Goal: Task Accomplishment & Management: Complete application form

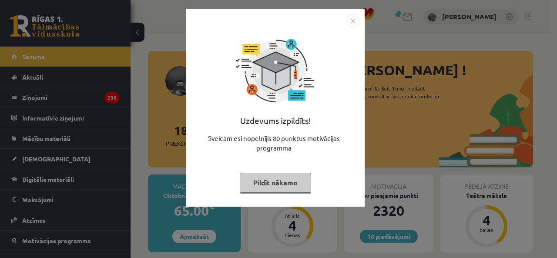
click at [355, 20] on img "Close" at bounding box center [353, 20] width 13 height 13
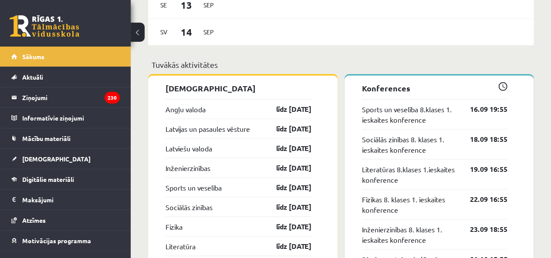
scroll to position [827, 0]
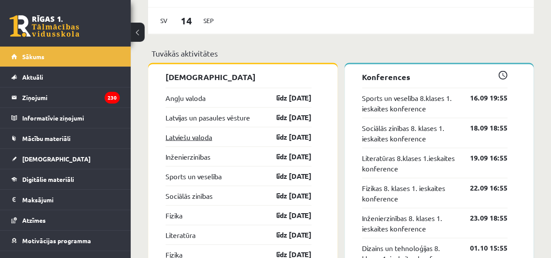
click at [186, 142] on link "Latviešu valoda" at bounding box center [188, 137] width 47 height 10
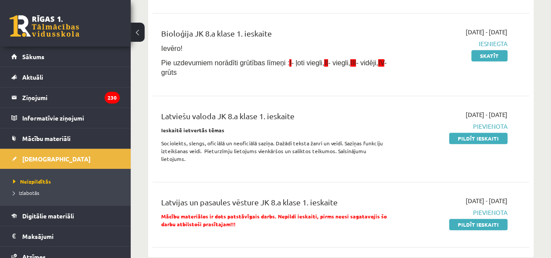
scroll to position [218, 0]
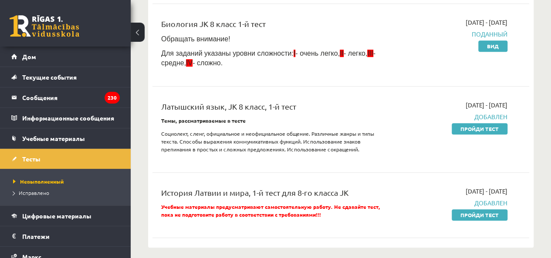
click at [229, 171] on div "Английский язык, JK, 1-й тест для 8-го класса 2025-09-01 - 2025-09-15 Добавлен …" at bounding box center [340, 70] width 377 height 345
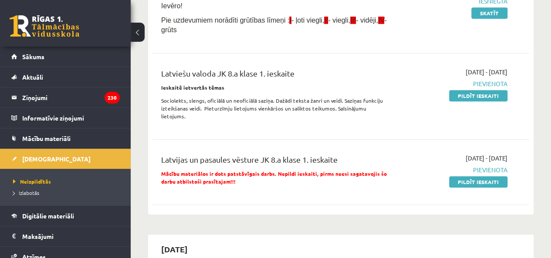
scroll to position [174, 0]
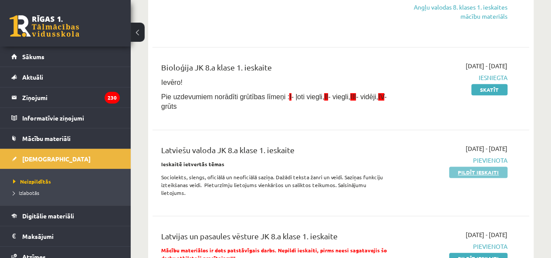
click at [460, 174] on link "Pildīt ieskaiti" at bounding box center [478, 172] width 58 height 11
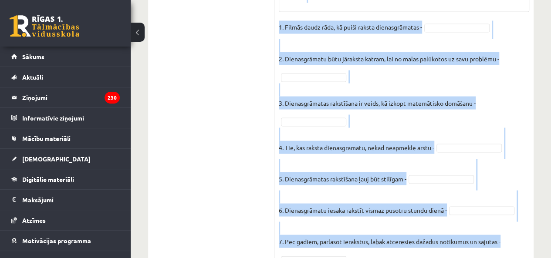
scroll to position [827, 0]
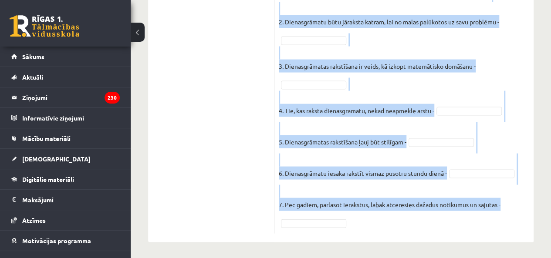
drag, startPoint x: 277, startPoint y: 119, endPoint x: 496, endPoint y: 219, distance: 240.2
copy div "Loremi dolors, ametcon adipi elitseddoeiu. Tempo incidid utlabo etdoloremagna? …"
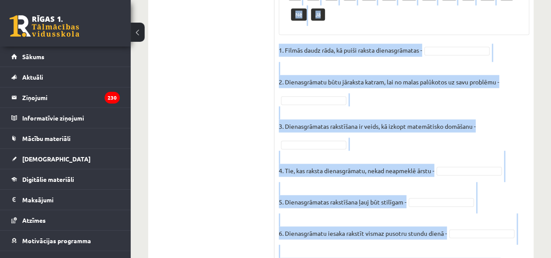
scroll to position [696, 0]
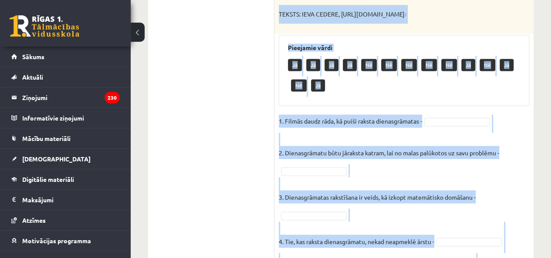
click at [341, 144] on p "2. Dienasgrāmatu būtu jāraksta katram, lai no malas palūkotos uz savu problēmu -" at bounding box center [389, 146] width 220 height 26
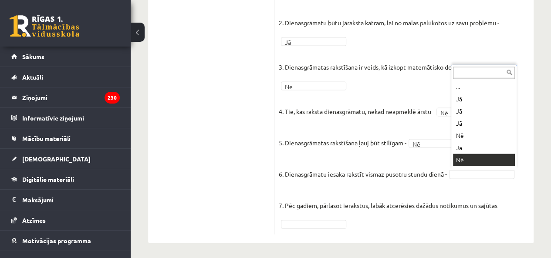
scroll to position [10, 0]
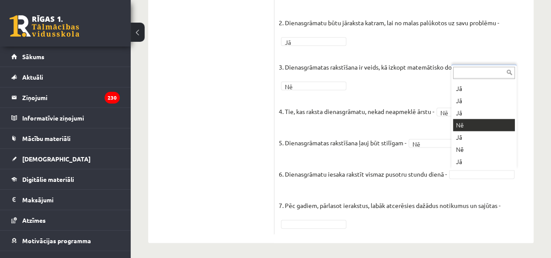
drag, startPoint x: 466, startPoint y: 135, endPoint x: 470, endPoint y: 124, distance: 11.8
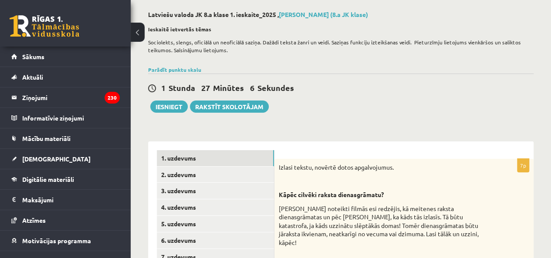
scroll to position [44, 0]
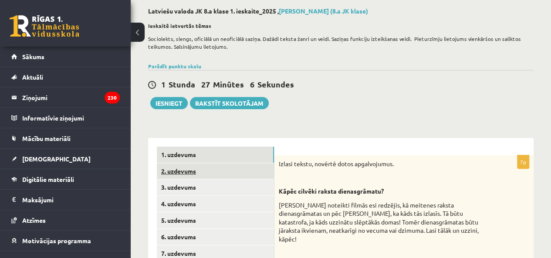
click at [242, 171] on link "2. uzdevums" at bounding box center [215, 171] width 117 height 16
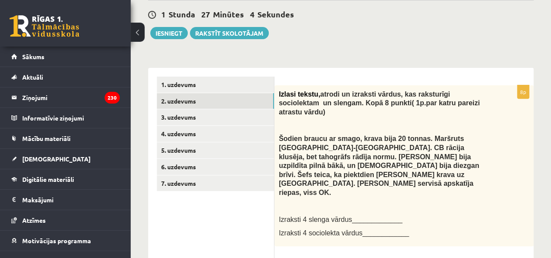
scroll to position [116, 0]
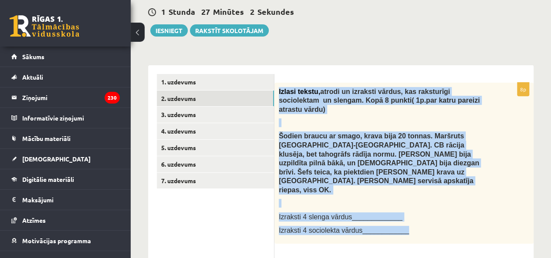
drag, startPoint x: 279, startPoint y: 90, endPoint x: 419, endPoint y: 195, distance: 175.3
click at [419, 195] on div "Izlasi tekstu, atrodi un izraksti vārdus, kas raksturīgi sociolektam un slengam…" at bounding box center [403, 163] width 259 height 161
copy div "Izlasi tekstu, atrodi un izraksti vārdus, kas raksturīgi sociolektam un slengam…"
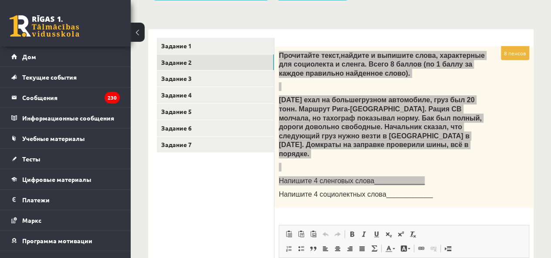
scroll to position [160, 0]
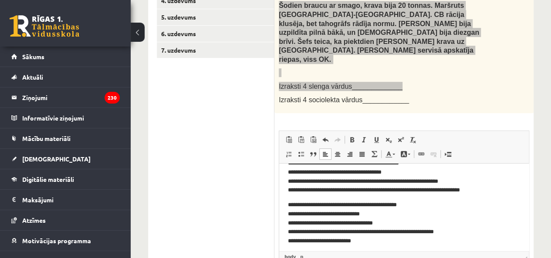
scroll to position [17, 0]
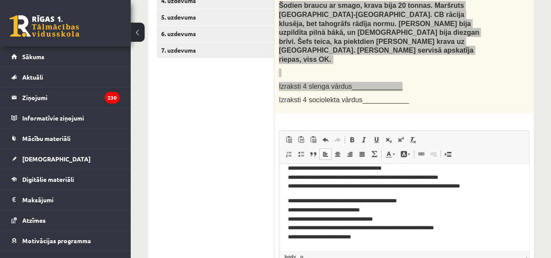
click at [417, 202] on p "**********" at bounding box center [400, 219] width 225 height 45
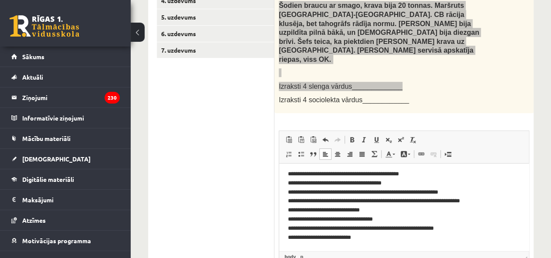
scroll to position [3, 0]
click at [320, 174] on p "**********" at bounding box center [400, 206] width 225 height 72
click at [301, 173] on p "**********" at bounding box center [400, 206] width 225 height 72
click at [318, 180] on p "**********" at bounding box center [400, 206] width 225 height 72
click at [298, 181] on p "**********" at bounding box center [400, 206] width 225 height 72
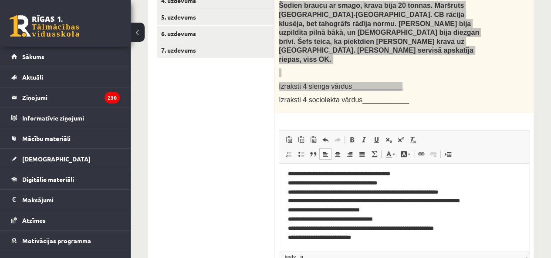
click at [300, 181] on p "**********" at bounding box center [400, 206] width 225 height 72
click at [314, 190] on p "**********" at bounding box center [400, 206] width 225 height 72
click at [299, 192] on p "**********" at bounding box center [400, 206] width 225 height 72
click at [313, 200] on p "**********" at bounding box center [400, 206] width 225 height 72
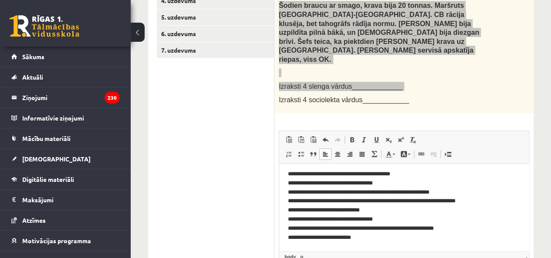
click at [300, 201] on p "**********" at bounding box center [400, 206] width 225 height 72
click at [317, 210] on p "**********" at bounding box center [400, 206] width 225 height 72
click at [318, 209] on p "**********" at bounding box center [400, 206] width 225 height 72
click at [300, 209] on p "**********" at bounding box center [400, 206] width 225 height 72
click at [329, 218] on p "**********" at bounding box center [400, 206] width 225 height 72
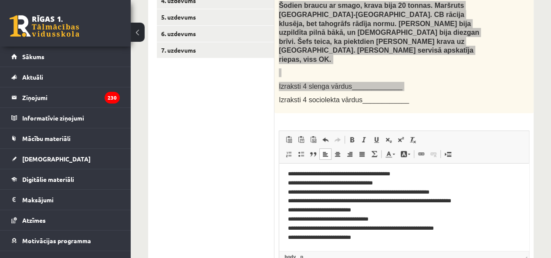
click at [299, 219] on p "**********" at bounding box center [400, 206] width 225 height 72
click at [328, 226] on p "**********" at bounding box center [400, 206] width 225 height 72
click at [299, 228] on p "**********" at bounding box center [400, 206] width 225 height 72
click at [316, 236] on p "**********" at bounding box center [400, 206] width 225 height 72
click at [299, 236] on p "**********" at bounding box center [400, 206] width 225 height 72
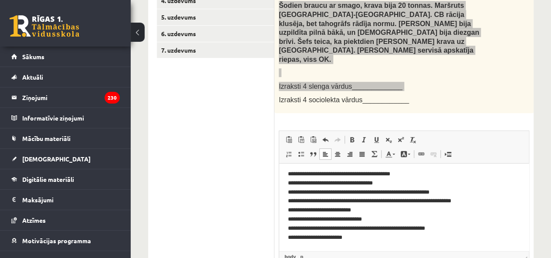
click at [371, 213] on p "**********" at bounding box center [400, 206] width 225 height 72
click at [482, 204] on p "**********" at bounding box center [400, 206] width 225 height 72
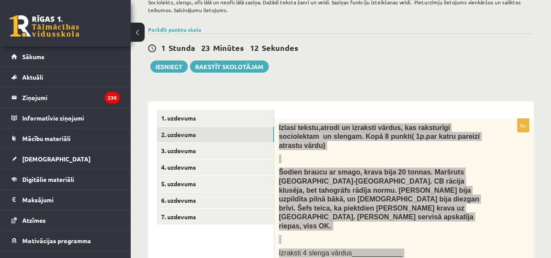
scroll to position [73, 0]
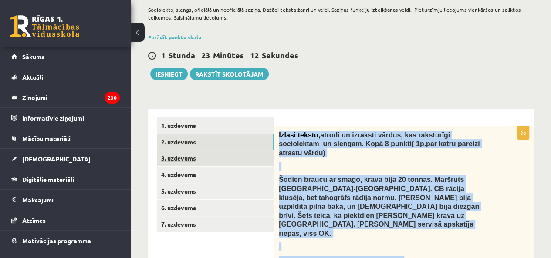
click at [252, 155] on link "3. uzdevums" at bounding box center [215, 158] width 117 height 16
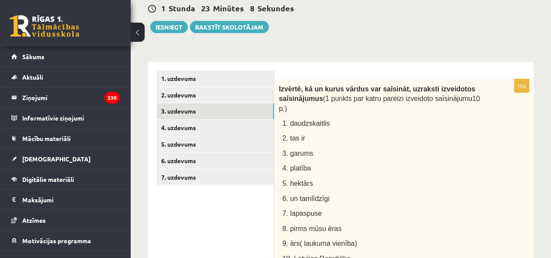
scroll to position [130, 0]
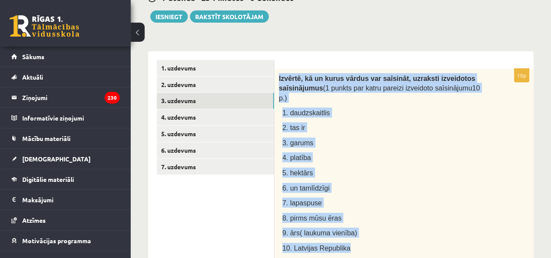
drag, startPoint x: 278, startPoint y: 75, endPoint x: 377, endPoint y: 232, distance: 186.1
click at [377, 232] on div "Izvērtē, kā un kurus vārdus var saīsināt, uzraksti izveidotos saīsinājumus (1 p…" at bounding box center [403, 165] width 259 height 193
copy div "Izvērtē, kā un kurus vārdus var saīsināt, uzraksti izveidotos saīsinājumus (1 p…"
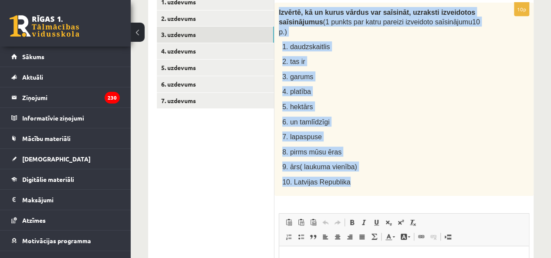
scroll to position [174, 0]
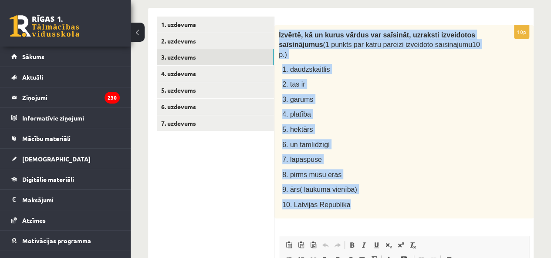
copy div "Izvērtē, kā un kurus vārdus var saīsināt, uzraksti izveidotos saīsinājumus (1 p…"
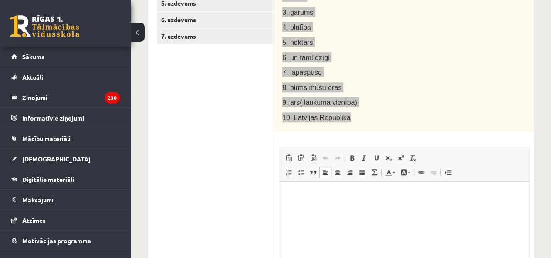
click at [336, 208] on html at bounding box center [403, 195] width 249 height 27
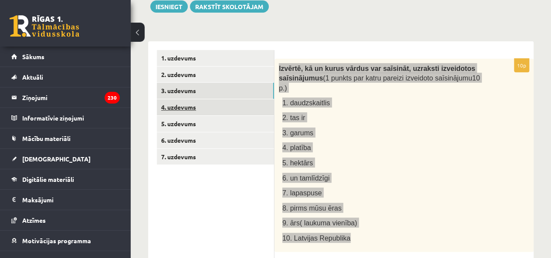
scroll to position [130, 0]
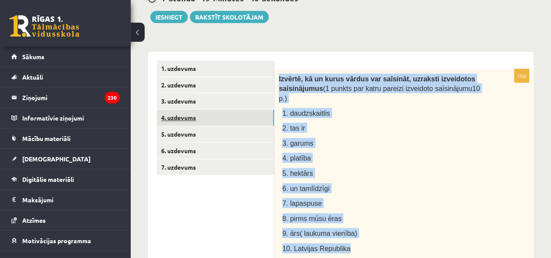
click at [224, 118] on link "4. uzdevums" at bounding box center [215, 118] width 117 height 16
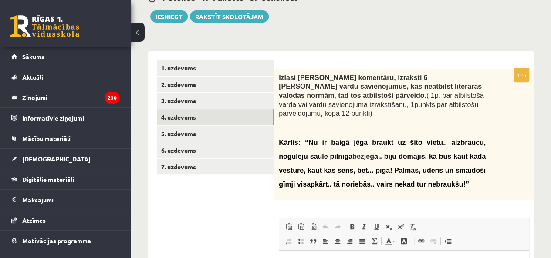
scroll to position [0, 0]
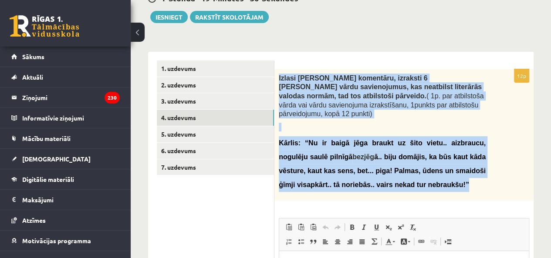
drag, startPoint x: 276, startPoint y: 75, endPoint x: 418, endPoint y: 174, distance: 172.7
click at [418, 174] on div "Izlasi Kārļa komentāru, izraksti 6 vārdus vai vārdu savienojumus, kas neatbilst…" at bounding box center [403, 135] width 259 height 132
copy div "Izlasi Kārļa komentāru, izraksti 6 vārdus vai vārdu savienojumus, kas neatbilst…"
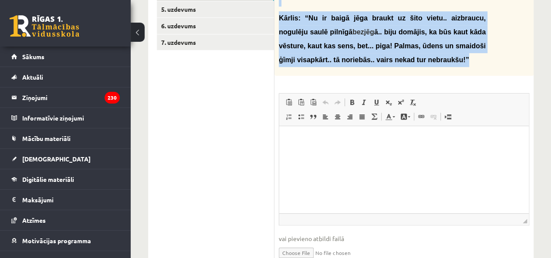
scroll to position [260, 0]
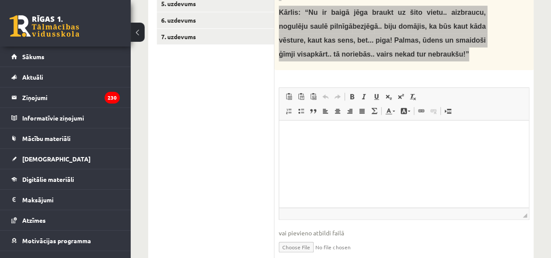
click at [324, 141] on html at bounding box center [403, 134] width 249 height 27
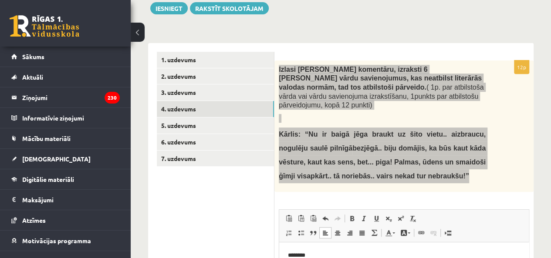
scroll to position [130, 0]
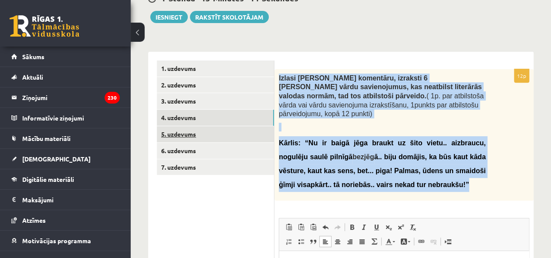
click at [235, 135] on link "5. uzdevums" at bounding box center [215, 134] width 117 height 16
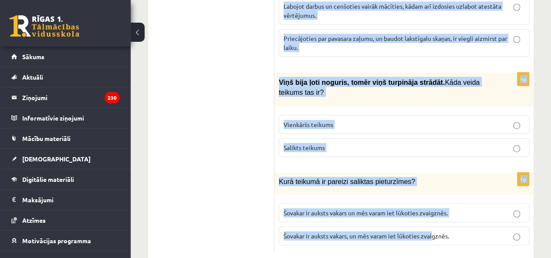
scroll to position [1014, 0]
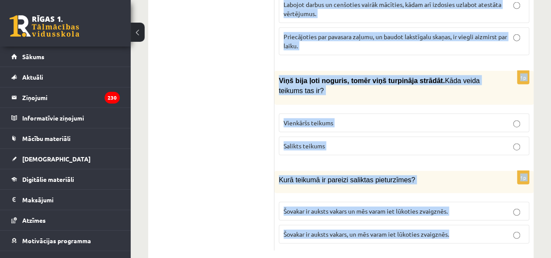
drag, startPoint x: 281, startPoint y: 153, endPoint x: 480, endPoint y: 225, distance: 211.2
copy form "Novērtē, kurš apgalvojums ir pareizs. 1p Teikums Saule šodien nespīd, tāpēc ka …"
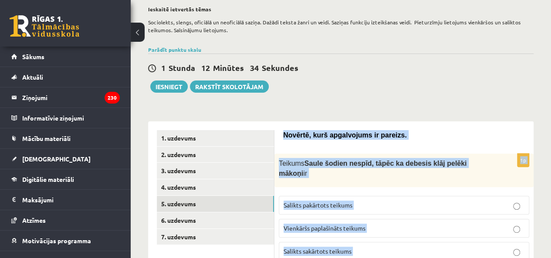
scroll to position [87, 0]
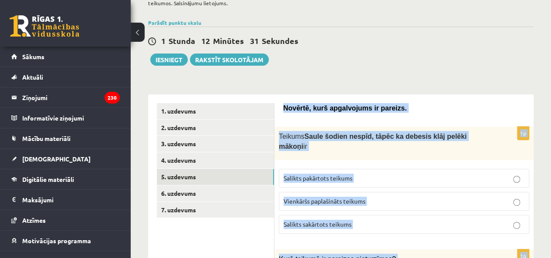
click at [385, 174] on p "Salikts pakārtots teikums" at bounding box center [403, 178] width 241 height 9
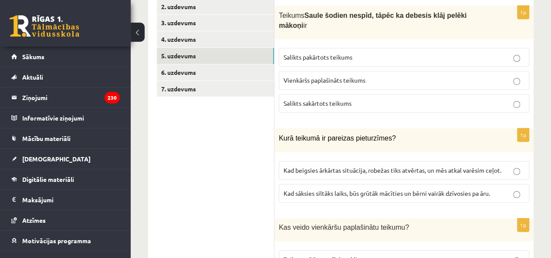
scroll to position [218, 0]
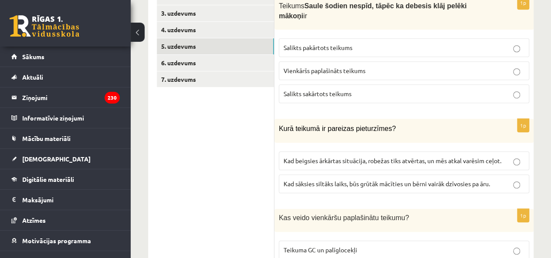
click at [340, 157] on span "Kad beigsies ārkārtas situācija, robežas tiks atvērtas, un mēs atkal varēsim ce…" at bounding box center [392, 161] width 218 height 8
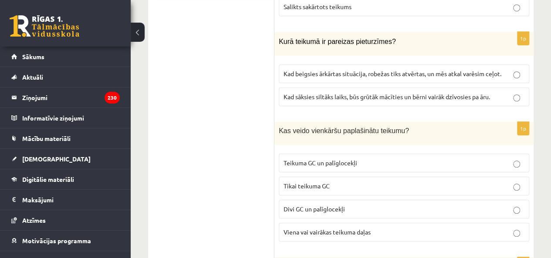
scroll to position [348, 0]
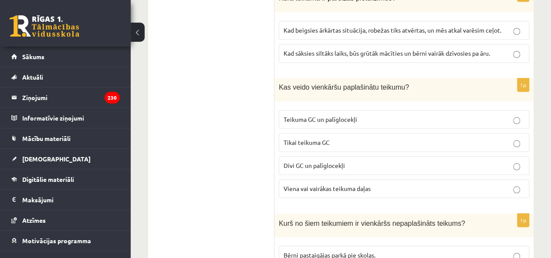
click at [344, 115] on span "Teikuma GC un palīglocekļi" at bounding box center [320, 119] width 74 height 8
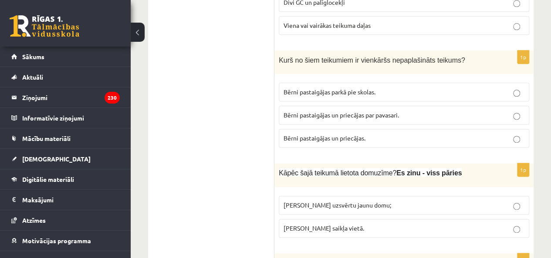
scroll to position [522, 0]
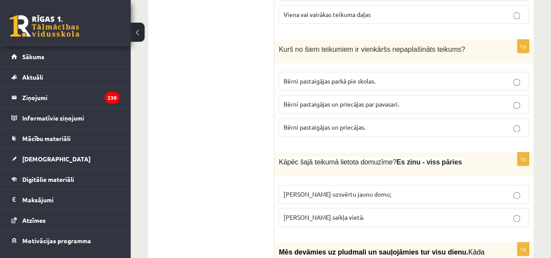
click at [299, 123] on span "Bērni pastaigājas un priecājas." at bounding box center [324, 127] width 82 height 8
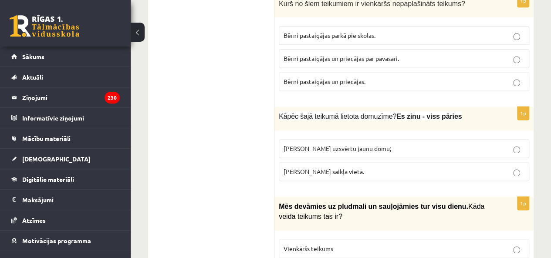
scroll to position [609, 0]
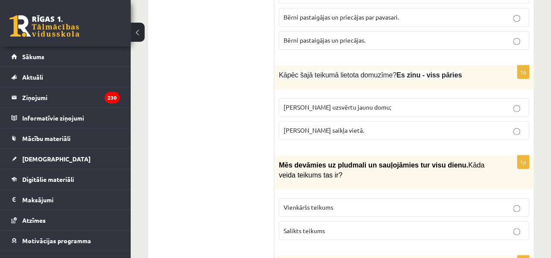
click at [300, 102] on label "Lai uzsvērtu jaunu domu;" at bounding box center [404, 107] width 250 height 19
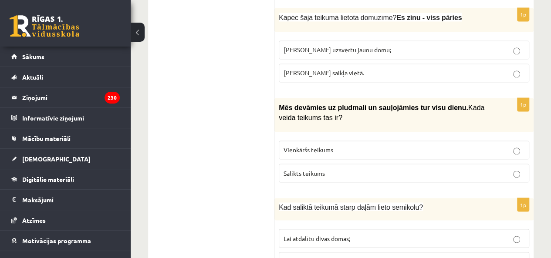
scroll to position [696, 0]
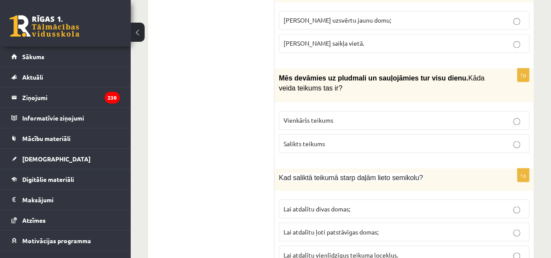
click at [309, 116] on span "Vienkāršs teikums" at bounding box center [308, 120] width 50 height 8
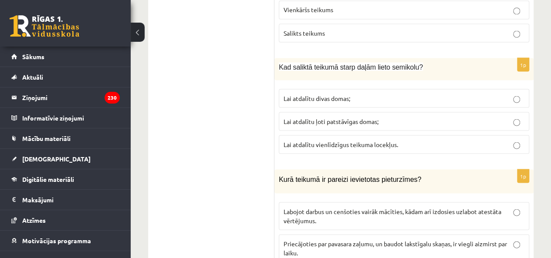
scroll to position [827, 0]
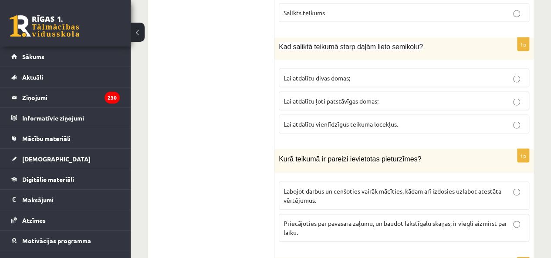
click at [298, 120] on span "Lai atdalītu vienlīdzīgus teikuma locekļus." at bounding box center [340, 124] width 114 height 8
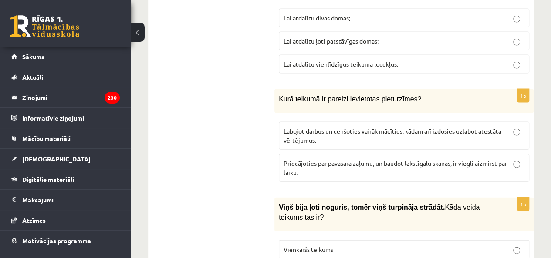
scroll to position [871, 0]
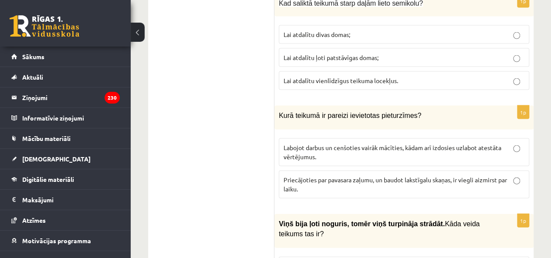
click at [392, 53] on p "Lai atdalītu ļoti patstāvīgas domas;" at bounding box center [403, 57] width 241 height 9
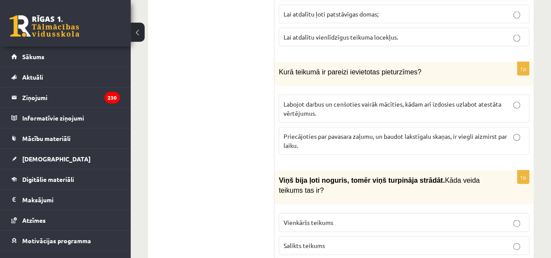
click at [327, 100] on p "Labojot darbus un cenšoties vairāk mācīties, kādam arī izdosies uzlabot atestāt…" at bounding box center [403, 109] width 241 height 18
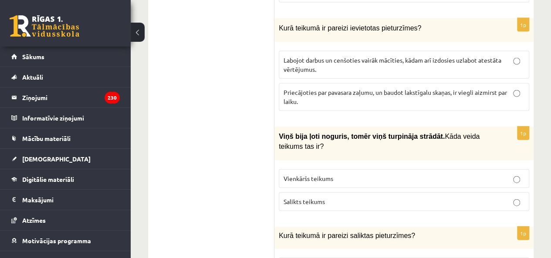
scroll to position [1014, 0]
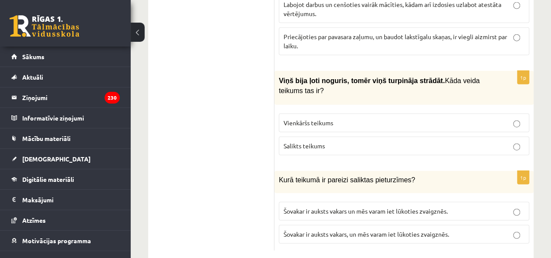
click at [303, 142] on span "Salikts teikums" at bounding box center [303, 146] width 41 height 8
click at [350, 202] on label "Šovakar ir auksts vakars un mēs varam iet lūkoties zvaigznēs." at bounding box center [404, 211] width 250 height 19
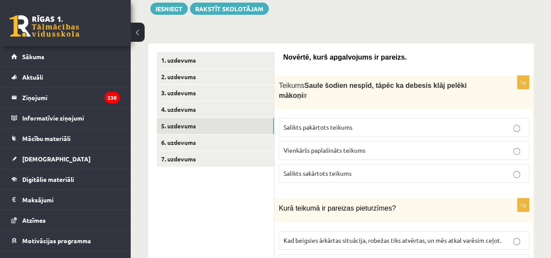
scroll to position [100, 0]
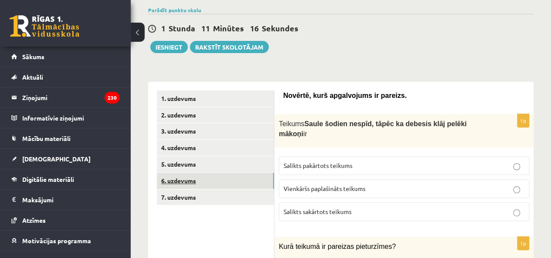
click at [214, 186] on link "6. uzdevums" at bounding box center [215, 181] width 117 height 16
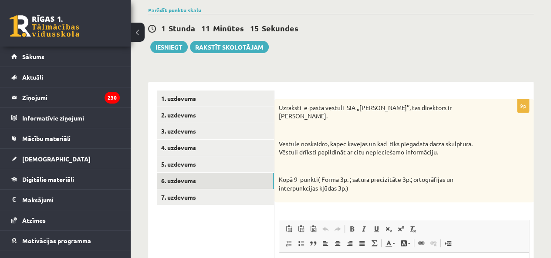
scroll to position [0, 0]
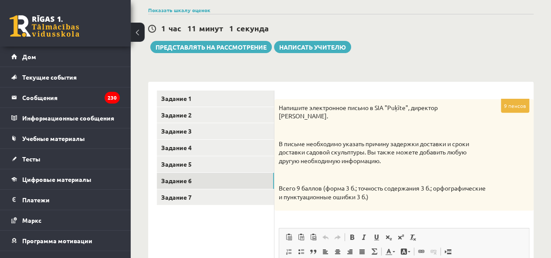
click at [416, 81] on div "********* ********* ********* ********* ********* ********* ********* Задание 1…" at bounding box center [340, 245] width 385 height 345
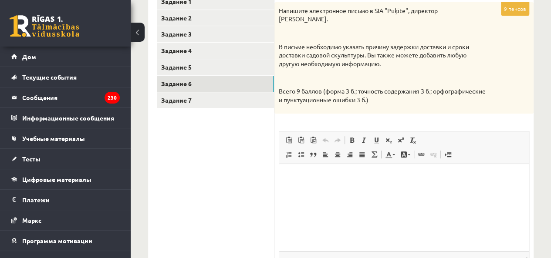
scroll to position [143, 0]
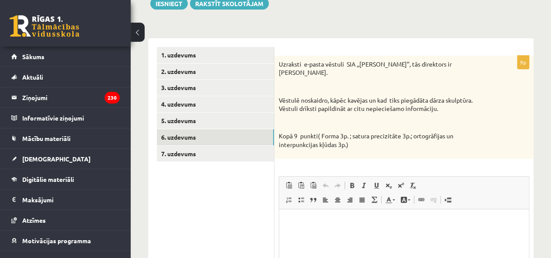
click at [506, 89] on div "Uzraksti e-pasta vēstuli SIA ,,Puķīte’’, tās direktors ir Ingus Auza. Vēstulē n…" at bounding box center [403, 107] width 259 height 103
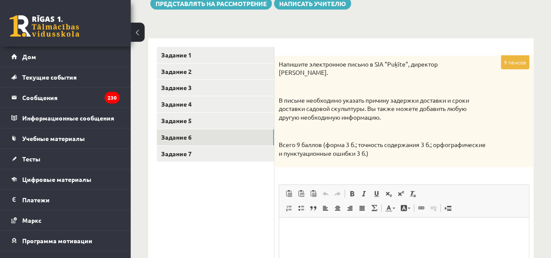
click at [459, 173] on div "9 пенсов Напишите электронное письмо в SIA "Puķīte", директор Ингус Ауза. В пис…" at bounding box center [403, 211] width 259 height 310
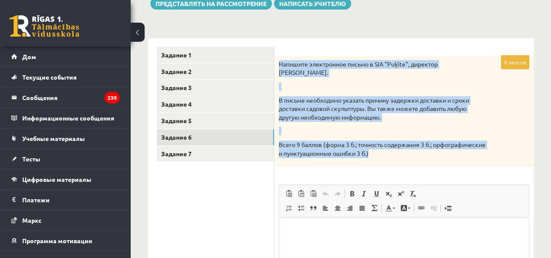
drag, startPoint x: 276, startPoint y: 62, endPoint x: 447, endPoint y: 154, distance: 194.4
click at [447, 154] on div "Напишите электронное письмо в SIA "Puķīte", директор Ингус Ауза. В письме необх…" at bounding box center [403, 111] width 259 height 111
copy div "Напишите электронное письмо в SIA "Puķīte", директор Ингус Ауза. В письме необх…"
click at [452, 151] on div "Напишите электронное письмо в SIA "Puķīte", директор Ингус Ауза. В письме необх…" at bounding box center [403, 111] width 259 height 111
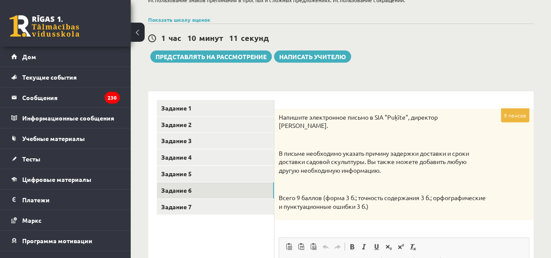
scroll to position [100, 0]
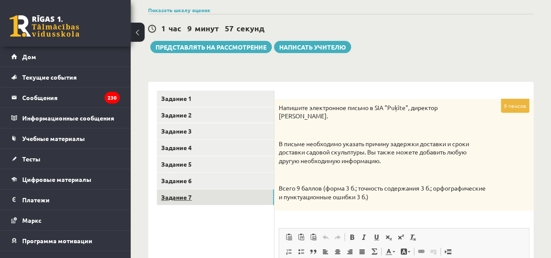
click at [222, 203] on link "Задание 7" at bounding box center [215, 197] width 117 height 16
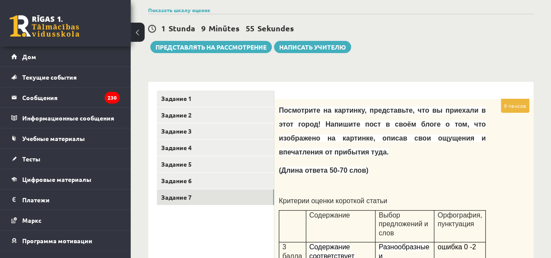
scroll to position [0, 0]
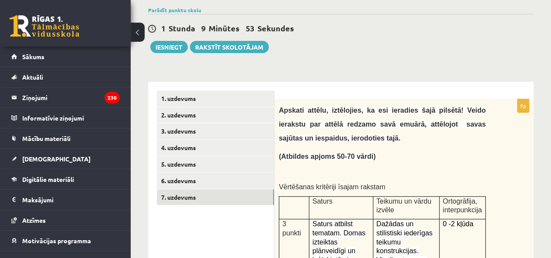
drag, startPoint x: 381, startPoint y: 154, endPoint x: 376, endPoint y: 157, distance: 5.8
click at [381, 154] on p "(Atbildes apjoms 50-70 vārdi)" at bounding box center [382, 157] width 207 height 14
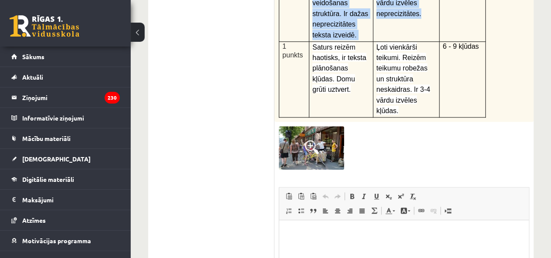
scroll to position [401, 0]
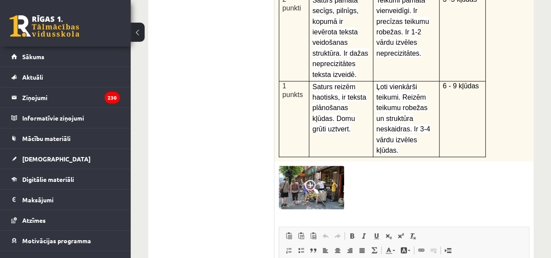
drag, startPoint x: 279, startPoint y: 110, endPoint x: 493, endPoint y: 93, distance: 214.4
copy div "Apskati attēlu, iztēlojies, ka esi ieradies šajā pilsētā! Veido ierakstu par at…"
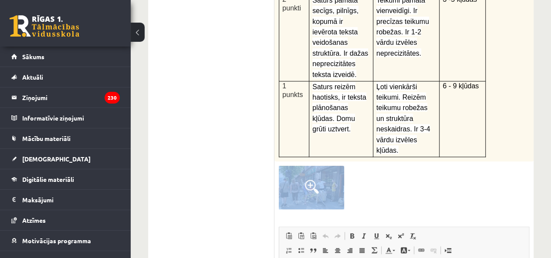
drag, startPoint x: 374, startPoint y: 165, endPoint x: 276, endPoint y: 141, distance: 100.6
click at [276, 141] on div "9p Apskati attēlu, iztēlojies, ka esi ieradies šajā pilsētā! Veido ierakstu par…" at bounding box center [403, 103] width 259 height 610
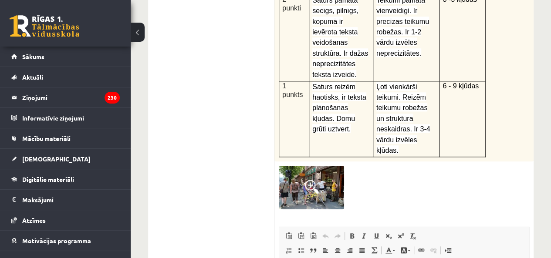
drag, startPoint x: 276, startPoint y: 141, endPoint x: 448, endPoint y: 162, distance: 173.3
click at [448, 166] on div at bounding box center [404, 188] width 250 height 44
drag, startPoint x: 407, startPoint y: 164, endPoint x: 266, endPoint y: 151, distance: 142.1
click at [266, 151] on div "**********" at bounding box center [340, 98] width 385 height 636
click at [439, 227] on span "Панели инструментов редактора Вставить Комбинация клавиш Ctrl+V Вставить только…" at bounding box center [403, 243] width 249 height 33
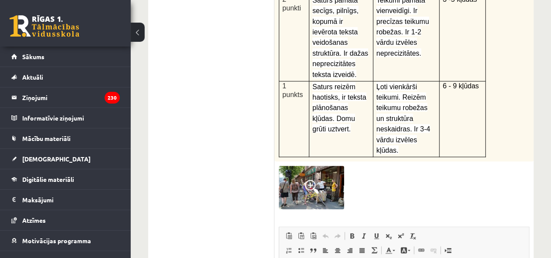
click at [456, 166] on div at bounding box center [404, 188] width 250 height 44
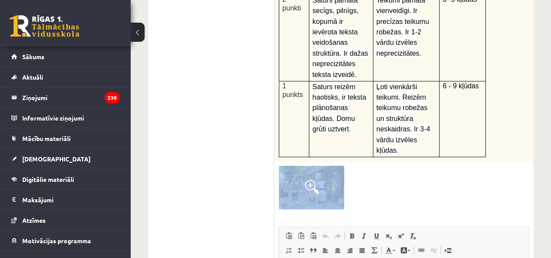
drag, startPoint x: 456, startPoint y: 164, endPoint x: 277, endPoint y: 145, distance: 180.4
click at [277, 145] on div "9p Apskati attēlu, iztēlojies, ka esi ieradies šajā pilsētā! Veido ierakstu par…" at bounding box center [403, 103] width 259 height 610
copy div "6 - 9 kļūdas"
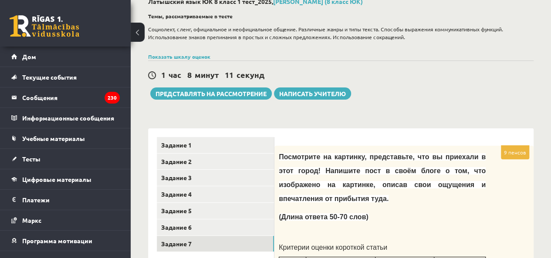
click at [400, 87] on div "1 час 8 минут 11 секунд Тест сохранен! Представлять на рассмотрение Написать уч…" at bounding box center [340, 80] width 385 height 39
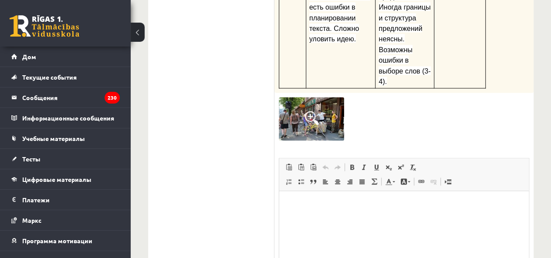
scroll to position [575, 0]
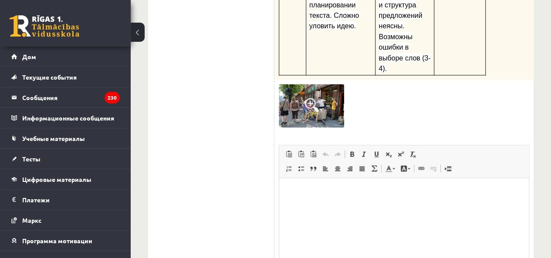
click at [312, 84] on img at bounding box center [311, 106] width 65 height 44
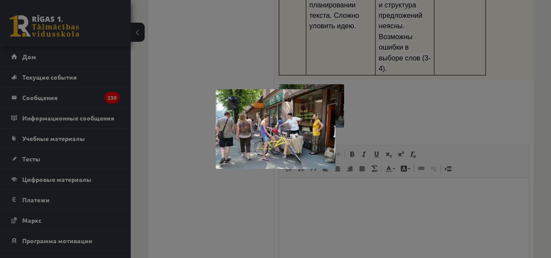
click at [366, 71] on div at bounding box center [275, 129] width 551 height 258
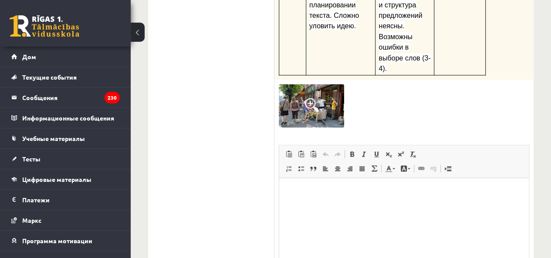
click at [320, 200] on html at bounding box center [403, 191] width 249 height 27
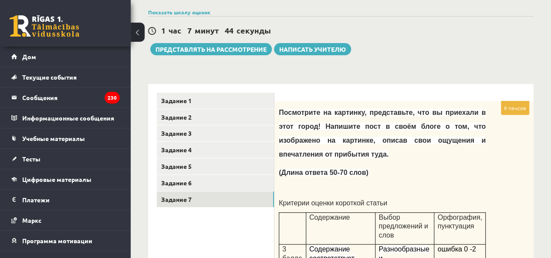
scroll to position [0, 0]
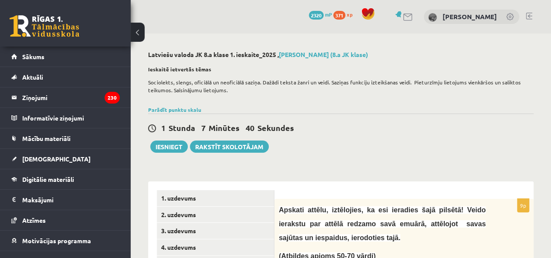
drag, startPoint x: 381, startPoint y: 87, endPoint x: 383, endPoint y: 91, distance: 4.7
click at [381, 87] on p "Sociolekts, slengs, oficiālā un neoficiālā saziņa. Dažādi teksta žanri un veidi…" at bounding box center [338, 86] width 381 height 16
click at [173, 148] on button "Iesniegt" at bounding box center [168, 147] width 37 height 12
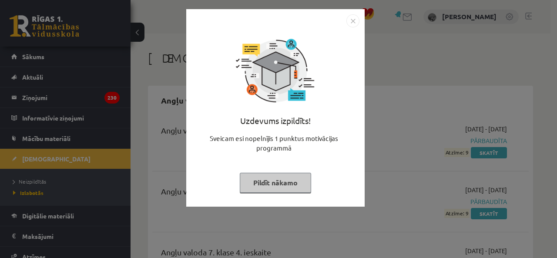
click at [350, 19] on img "Close" at bounding box center [353, 20] width 13 height 13
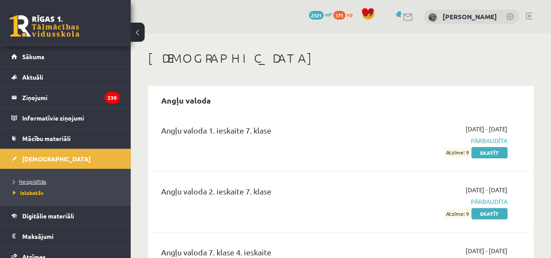
click at [27, 181] on span "Neizpildītās" at bounding box center [29, 181] width 33 height 7
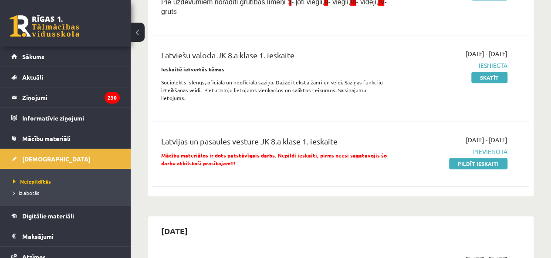
scroll to position [305, 0]
